Goal: Task Accomplishment & Management: Manage account settings

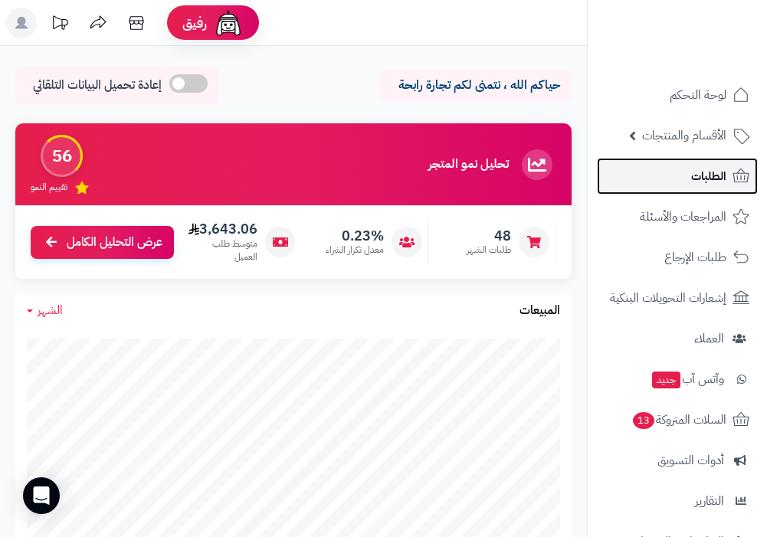
click at [743, 179] on icon at bounding box center [741, 176] width 18 height 18
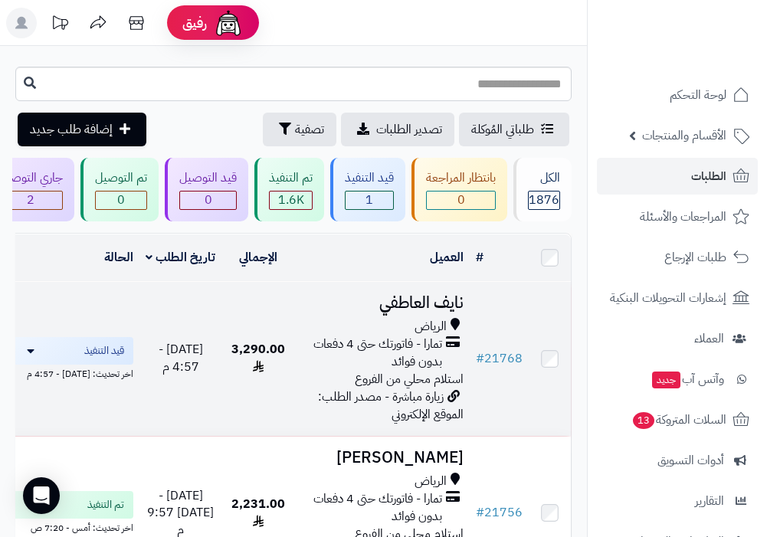
click at [310, 365] on span "تمارا - فاتورتك حتى 4 دفعات بدون فوائد" at bounding box center [371, 353] width 141 height 35
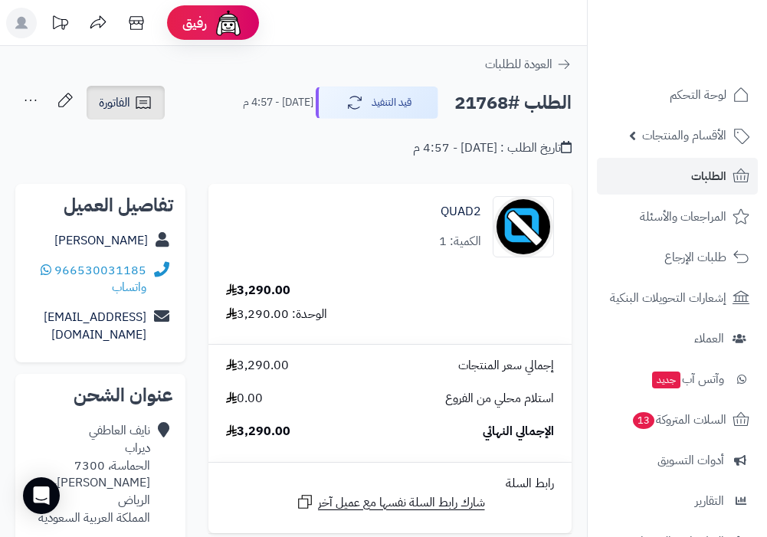
click at [154, 101] on link "الفاتورة" at bounding box center [126, 103] width 78 height 34
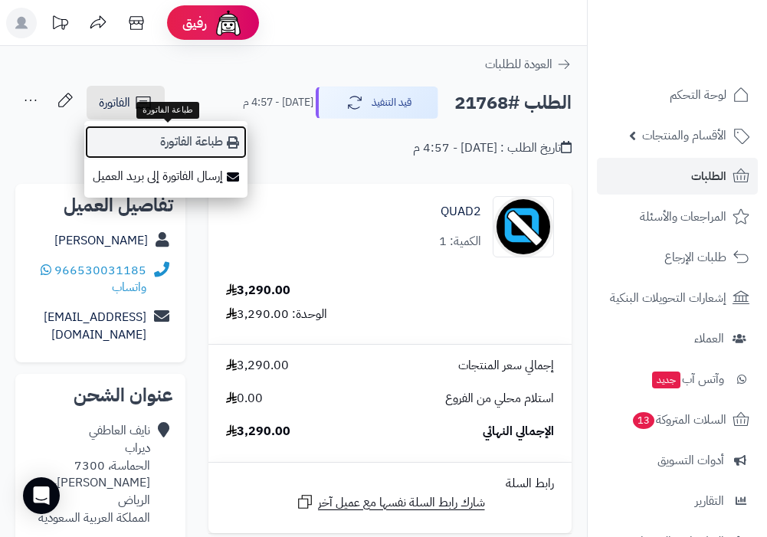
click at [172, 145] on link "طباعة الفاتورة" at bounding box center [165, 142] width 163 height 34
